Goal: Transaction & Acquisition: Subscribe to service/newsletter

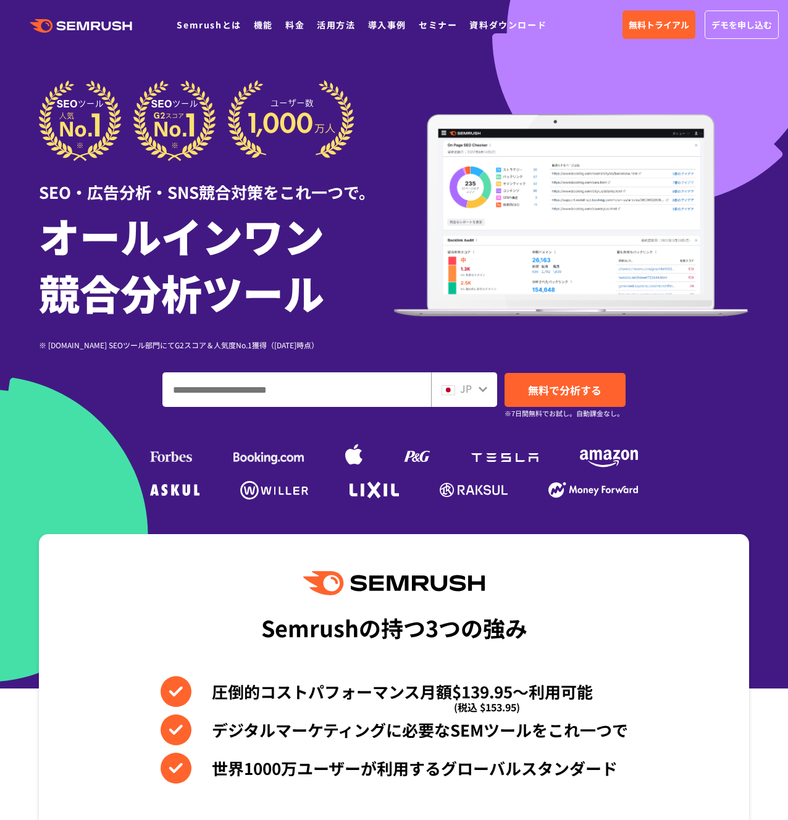
click at [162, 419] on div "SEO・広告分析・SNS競合対策をこれ一つで。 オールインワン 競合分析ツール ※ [DOMAIN_NAME] SEOツール部門にてG2スコア＆人気度No.1…" at bounding box center [394, 291] width 710 height 423
click at [122, 468] on div "SEO・広告分析・SNS競合対策をこれ一つで。 オールインワン 競合分析ツール ※ [DOMAIN_NAME] SEOツール部門にてG2スコア＆人気度No.1…" at bounding box center [394, 291] width 710 height 423
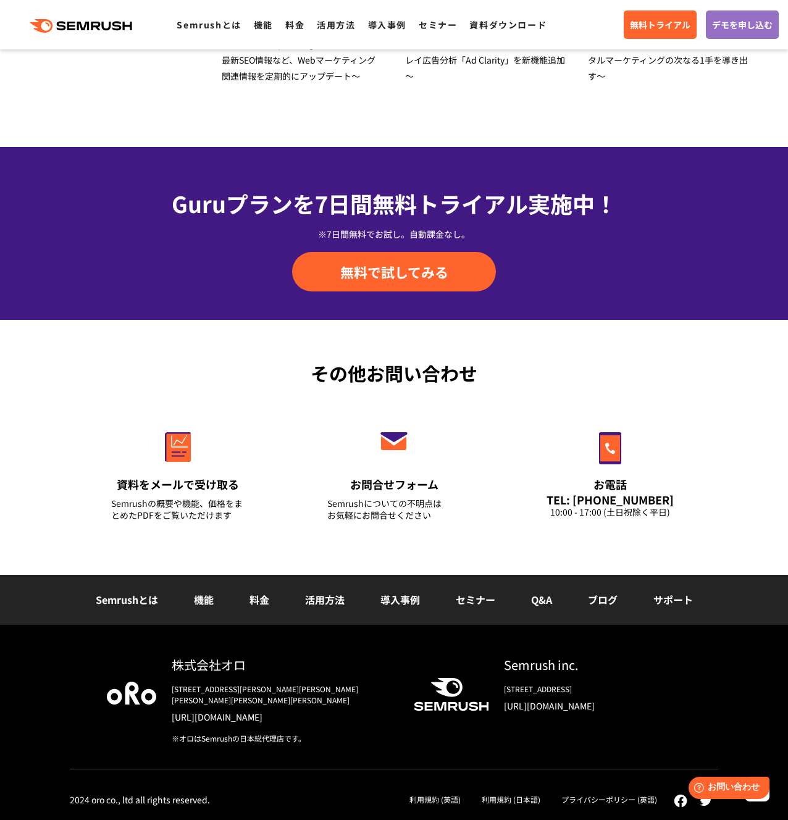
scroll to position [4062, 0]
click at [101, 240] on div "※7日間無料でお試し。自動課金なし。" at bounding box center [394, 234] width 648 height 12
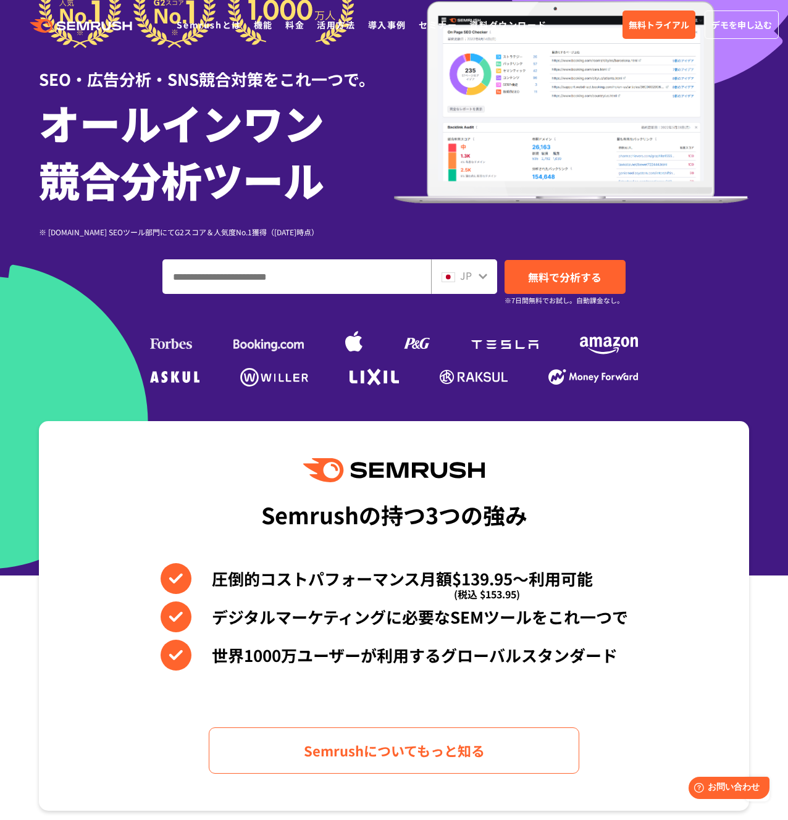
scroll to position [0, 0]
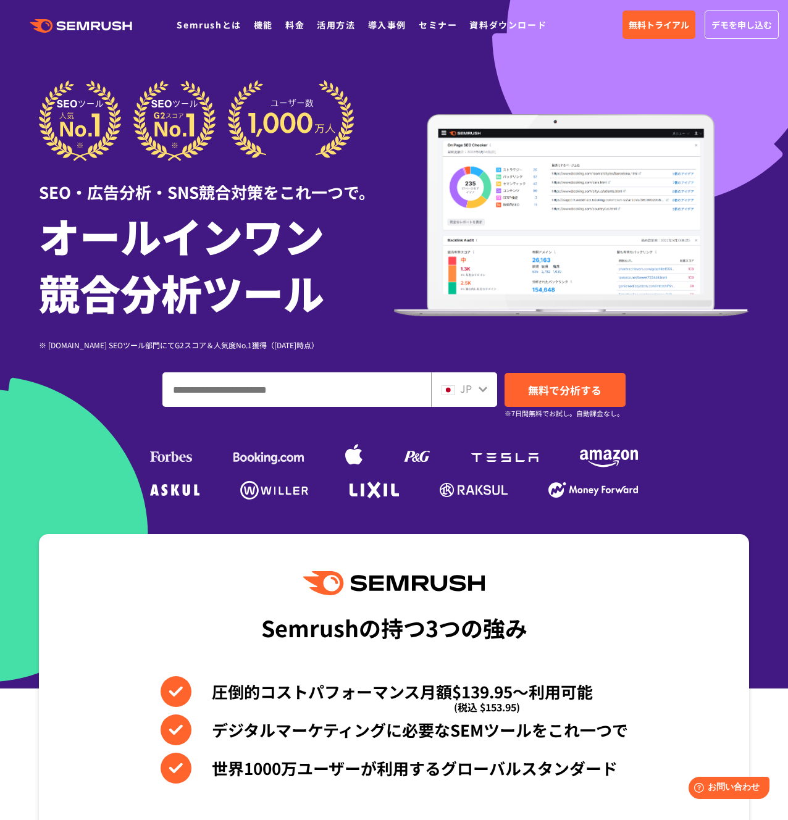
click at [292, 377] on input "ドメイン、キーワードまたはURLを入力してください" at bounding box center [296, 389] width 267 height 33
paste input "**********"
type input "**********"
click at [587, 382] on span "無料で分析する" at bounding box center [564, 389] width 73 height 15
click at [77, 388] on div "JP 無料で分析する ※7日間無料でお試し。自動課金なし。" at bounding box center [394, 389] width 710 height 35
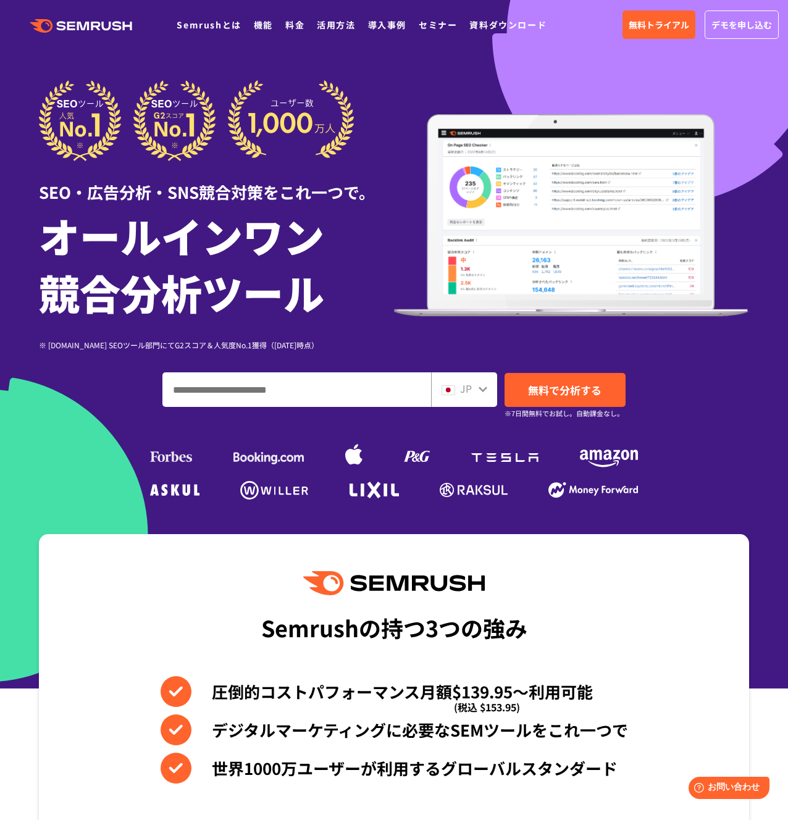
click at [321, 385] on input "ドメイン、キーワードまたはURLを入力してください" at bounding box center [296, 389] width 267 height 33
paste input "**********"
type input "**********"
click at [562, 389] on span "無料で分析する" at bounding box center [564, 389] width 73 height 15
click at [454, 85] on div "SEO・広告分析・SNS競合対策をこれ一つで。 オールインワン 競合分析ツール ※ [DOMAIN_NAME] SEOツール部門にてG2スコア＆人気度No.1…" at bounding box center [394, 215] width 710 height 270
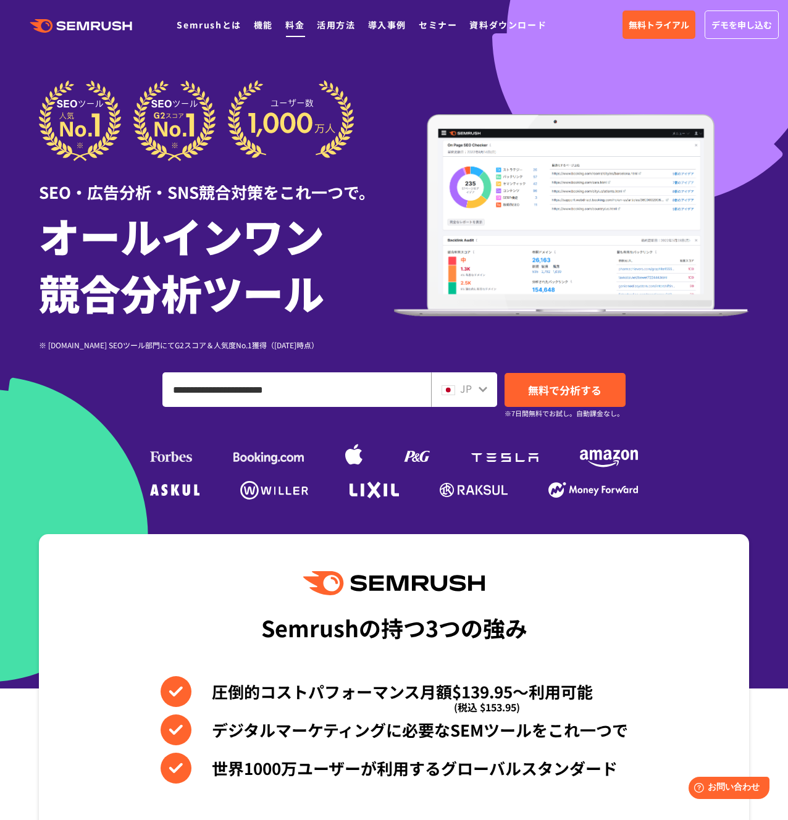
click at [291, 38] on div ".cls {fill: #FF642D;} .cls {fill: #FF642D;} Semrushとは 機能 料金 活用方法 導入事例 セミナー 資料ダウ…" at bounding box center [394, 24] width 788 height 37
click at [291, 35] on div ".cls {fill: #FF642D;} .cls {fill: #FF642D;} Semrushとは 機能 料金 活用方法 導入事例 セミナー 資料ダウ…" at bounding box center [394, 24] width 788 height 37
click at [292, 30] on link "料金" at bounding box center [294, 25] width 19 height 12
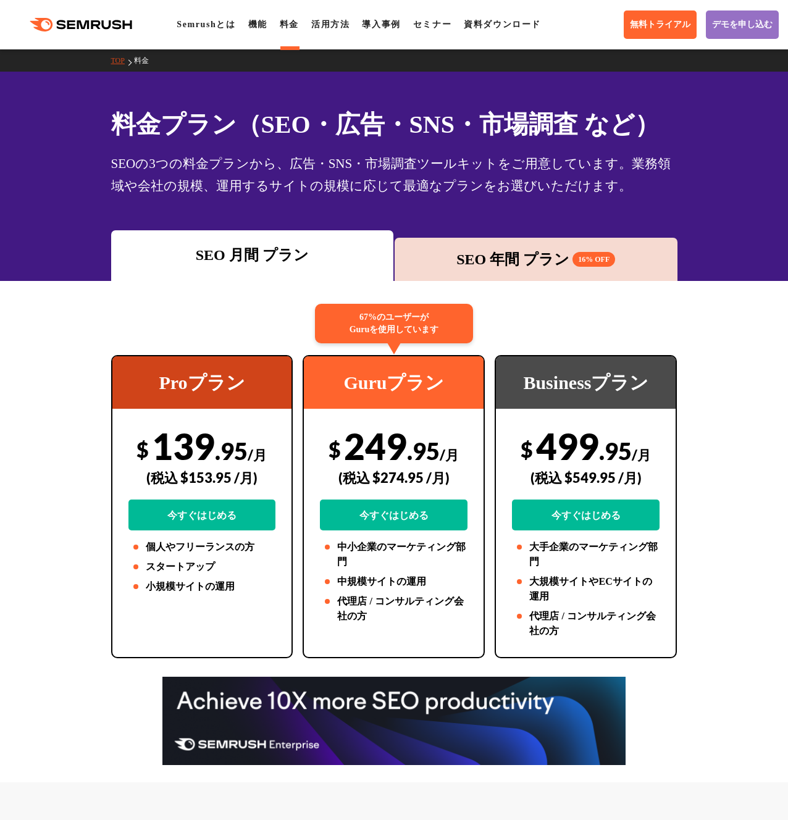
click at [504, 271] on div "SEO 年間 プラン 16% OFF" at bounding box center [535, 259] width 283 height 43
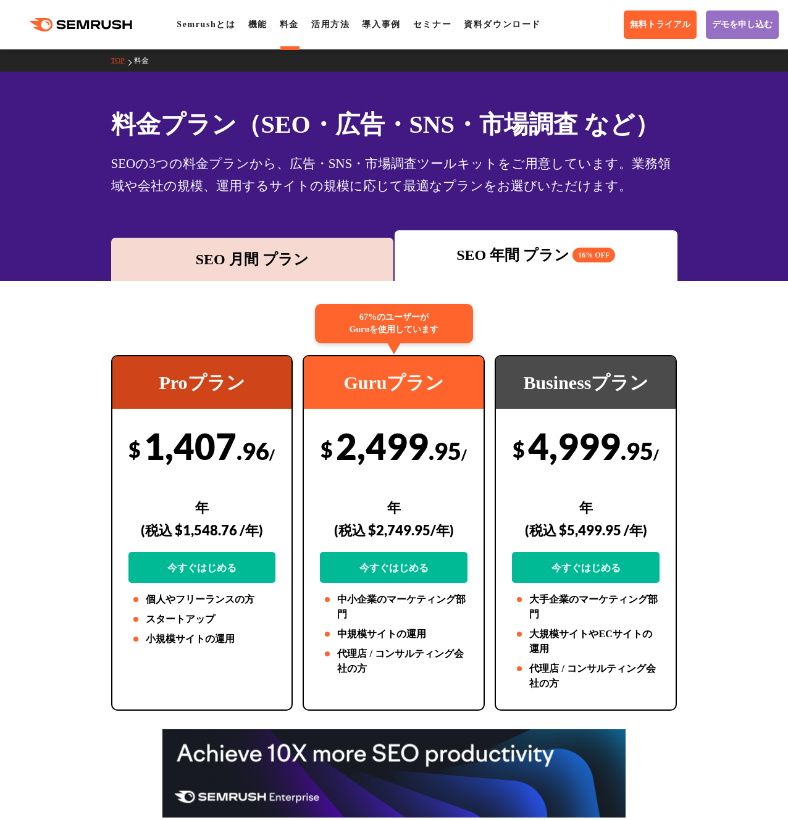
scroll to position [1, 0]
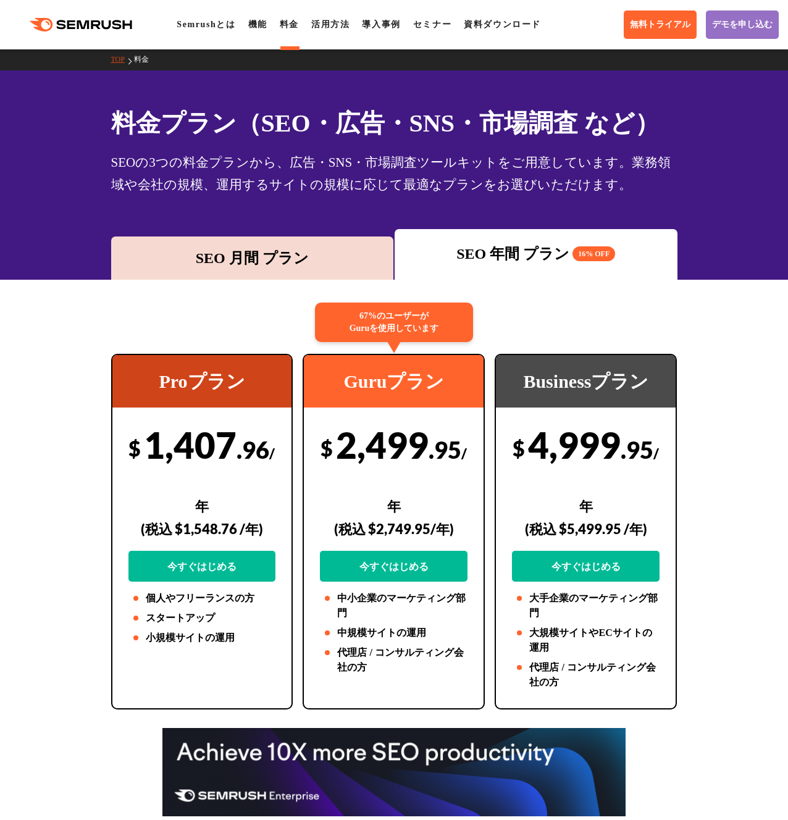
click at [315, 264] on div "SEO 月間 プラン" at bounding box center [252, 258] width 270 height 22
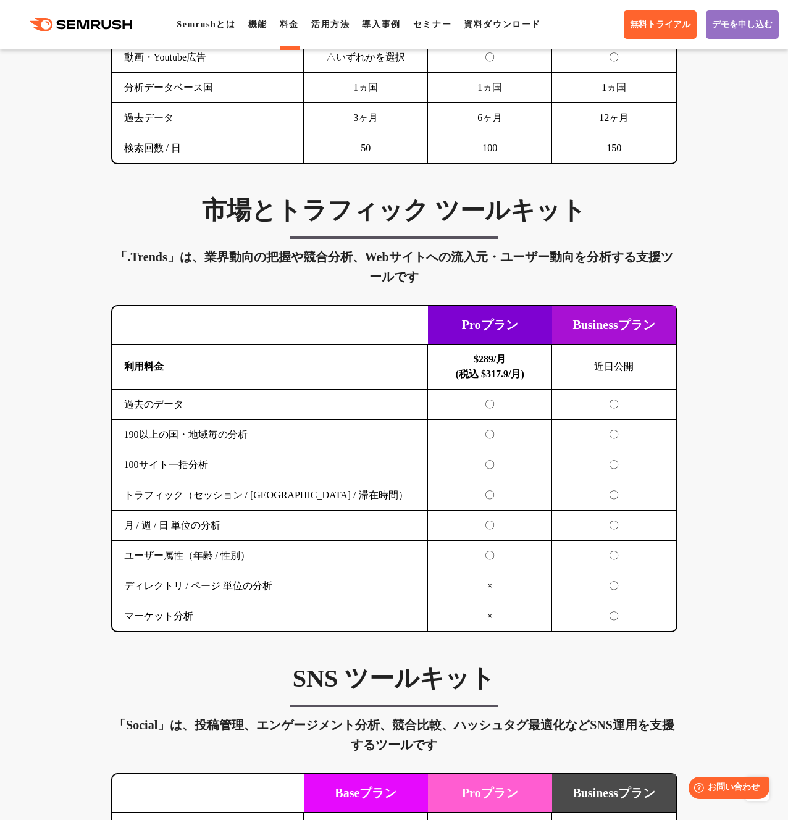
scroll to position [2045, 0]
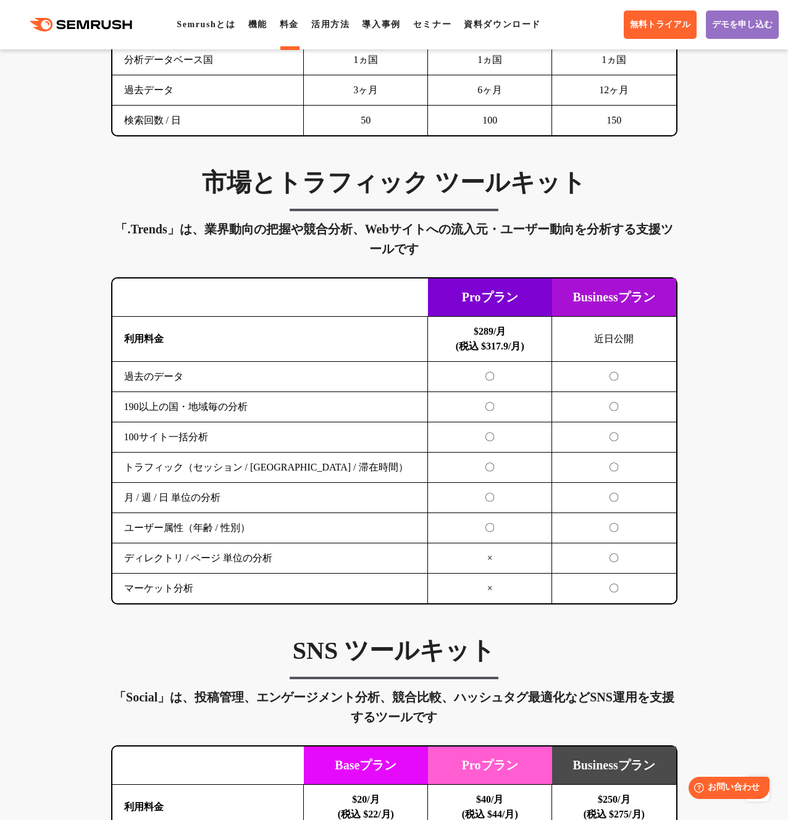
click at [86, 385] on div "SEO分析 ツールキット キーワード調査やコンテンツ最適化、サイト診断、競合分析、成果の可視化までを一括支援するツールです 横にスワイプしてください Proプ…" at bounding box center [394, 175] width 788 height 2877
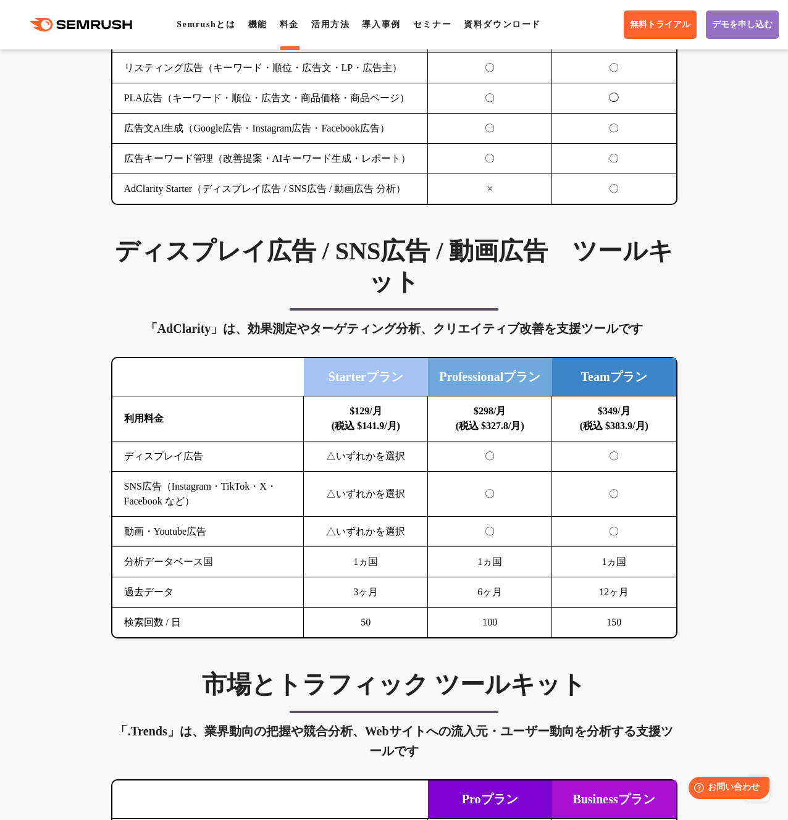
scroll to position [1530, 0]
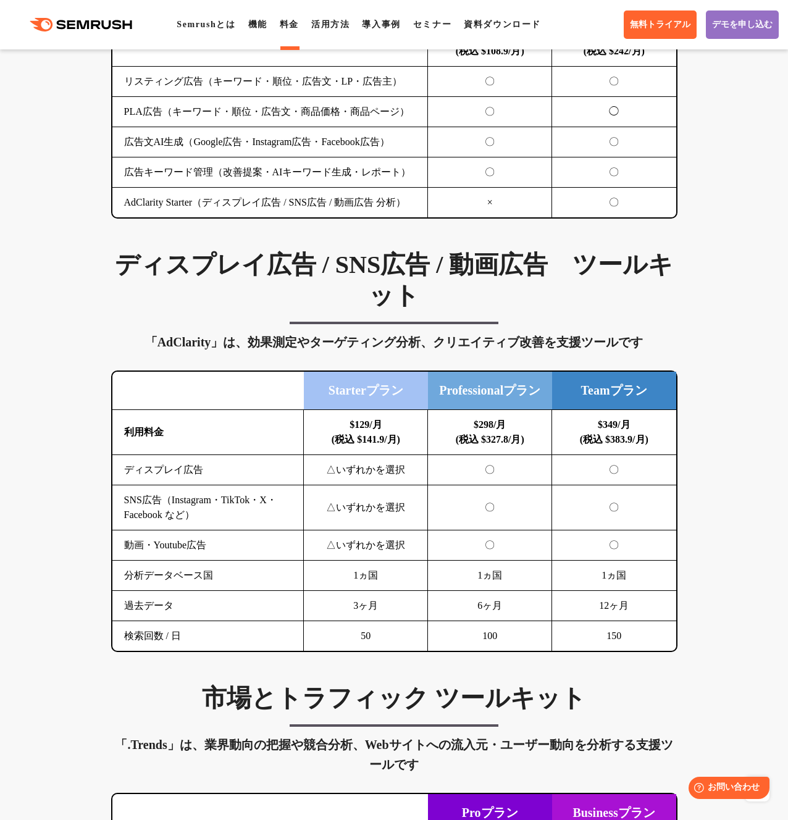
click at [75, 409] on div "SEO分析 ツールキット キーワード調査やコンテンツ最適化、サイト診断、競合分析、成果の可視化までを一括支援するツールです 横にスワイプしてください Proプ…" at bounding box center [394, 690] width 788 height 2877
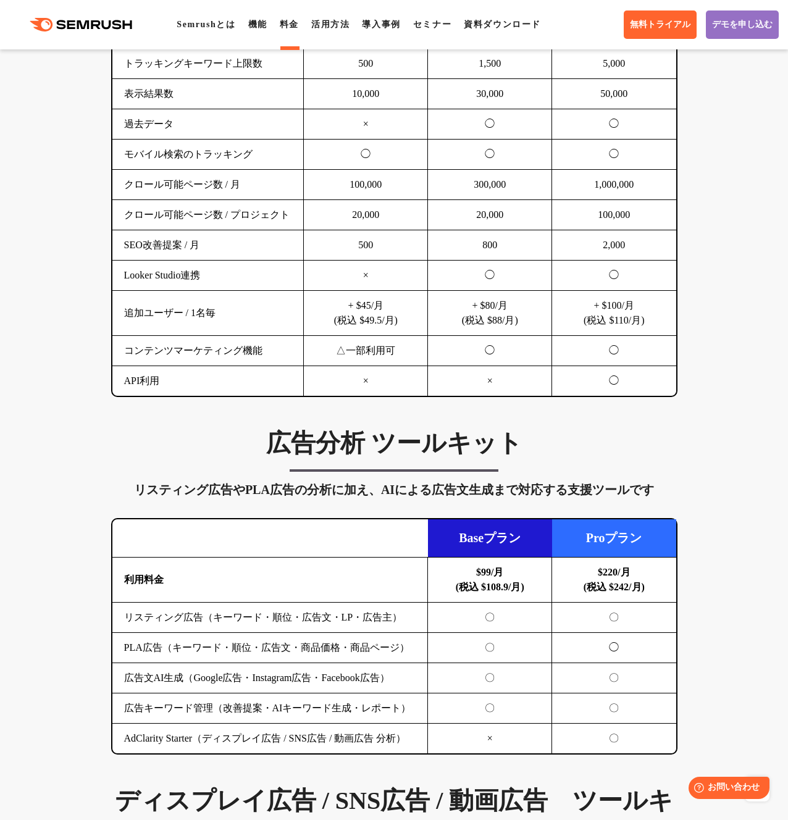
scroll to position [1018, 0]
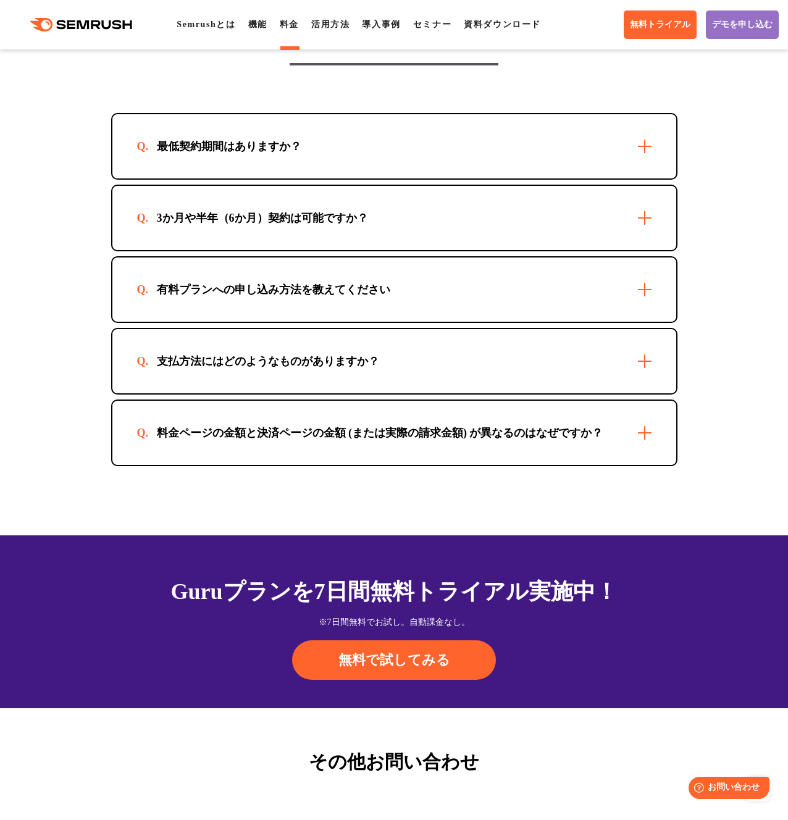
scroll to position [3663, 0]
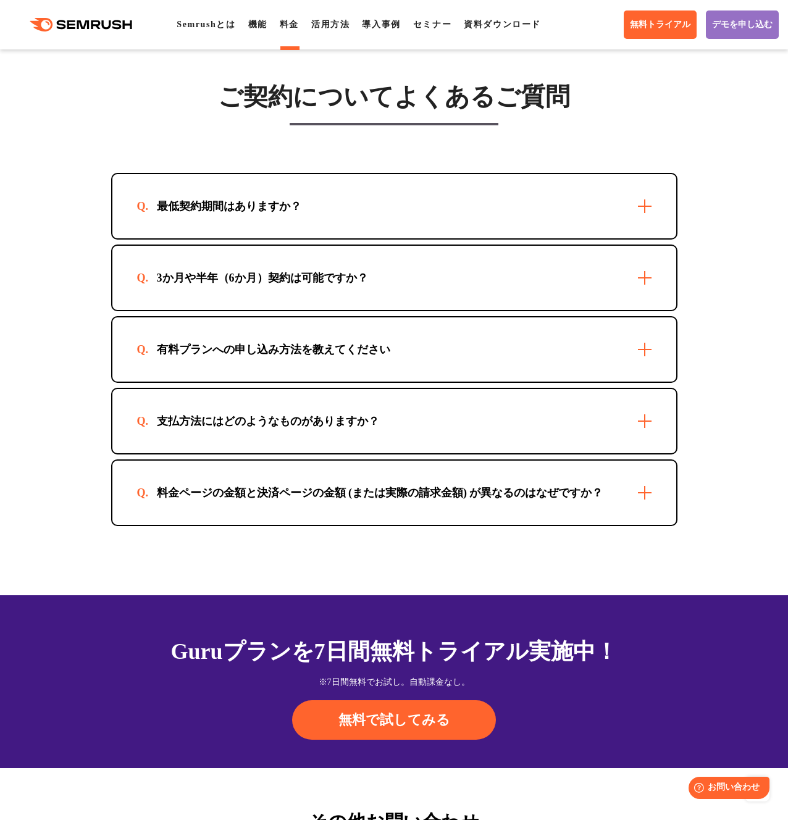
click at [56, 344] on section "ご契約についてよくあるご質問 最低契約期間はありますか？ 最短1か月からご利用いただけます。 3か月や半年（6か月）契約は可能ですか？ 可能です。お申込方法に…" at bounding box center [394, 295] width 788 height 599
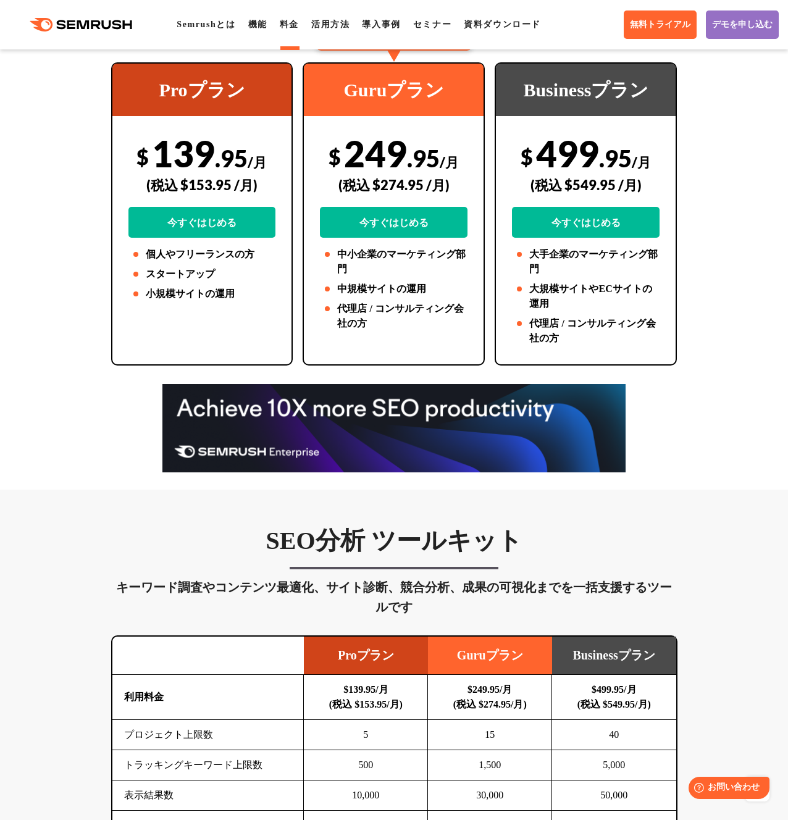
scroll to position [0, 0]
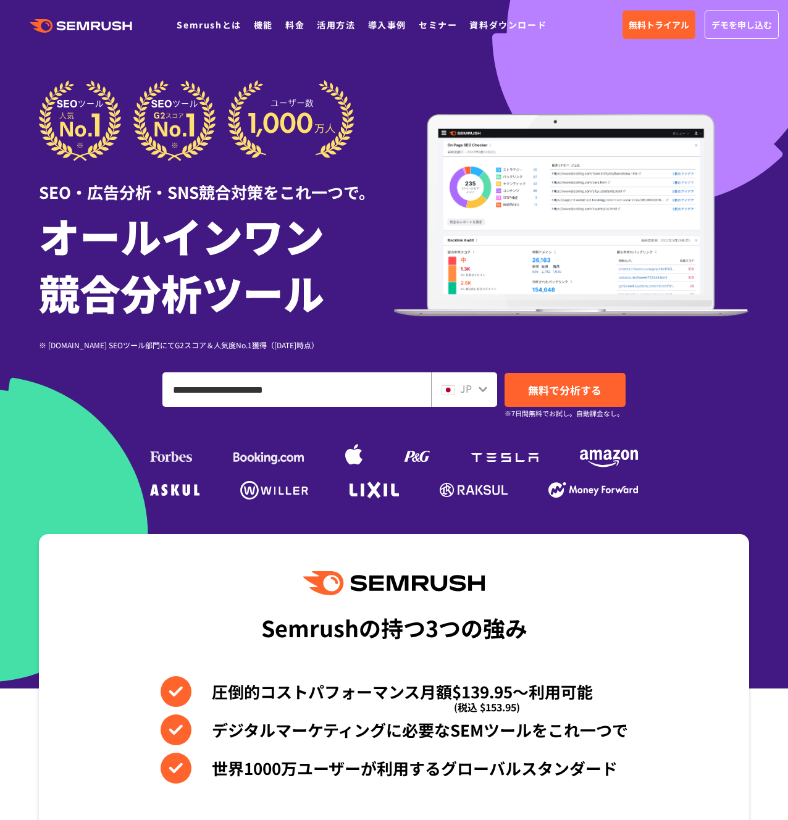
click at [307, 186] on div "SEO・広告分析・SNS競合対策をこれ一つで。" at bounding box center [216, 182] width 355 height 43
